Goal: Register for event/course

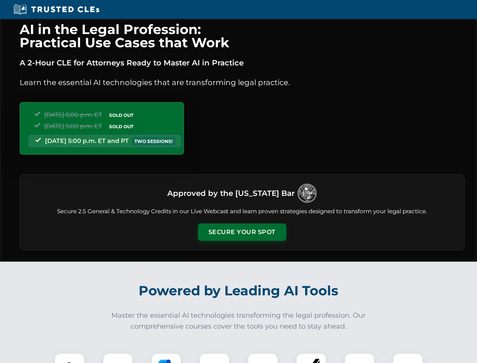
click at [242, 232] on button "Secure Your Spot" at bounding box center [242, 231] width 88 height 17
click at [70, 358] on img at bounding box center [70, 368] width 22 height 22
